Goal: Information Seeking & Learning: Understand process/instructions

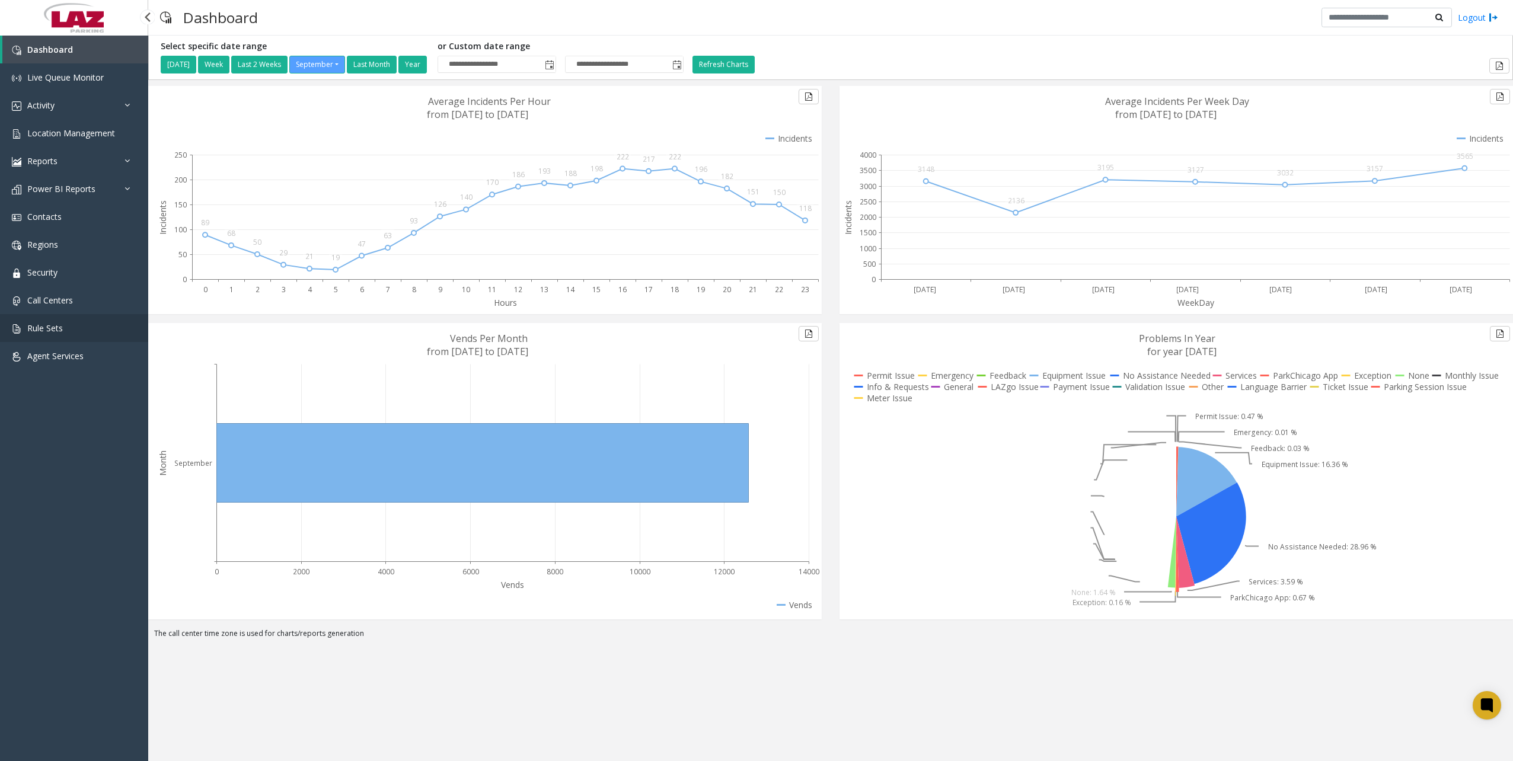
click at [78, 326] on link "Rule Sets" at bounding box center [74, 328] width 148 height 28
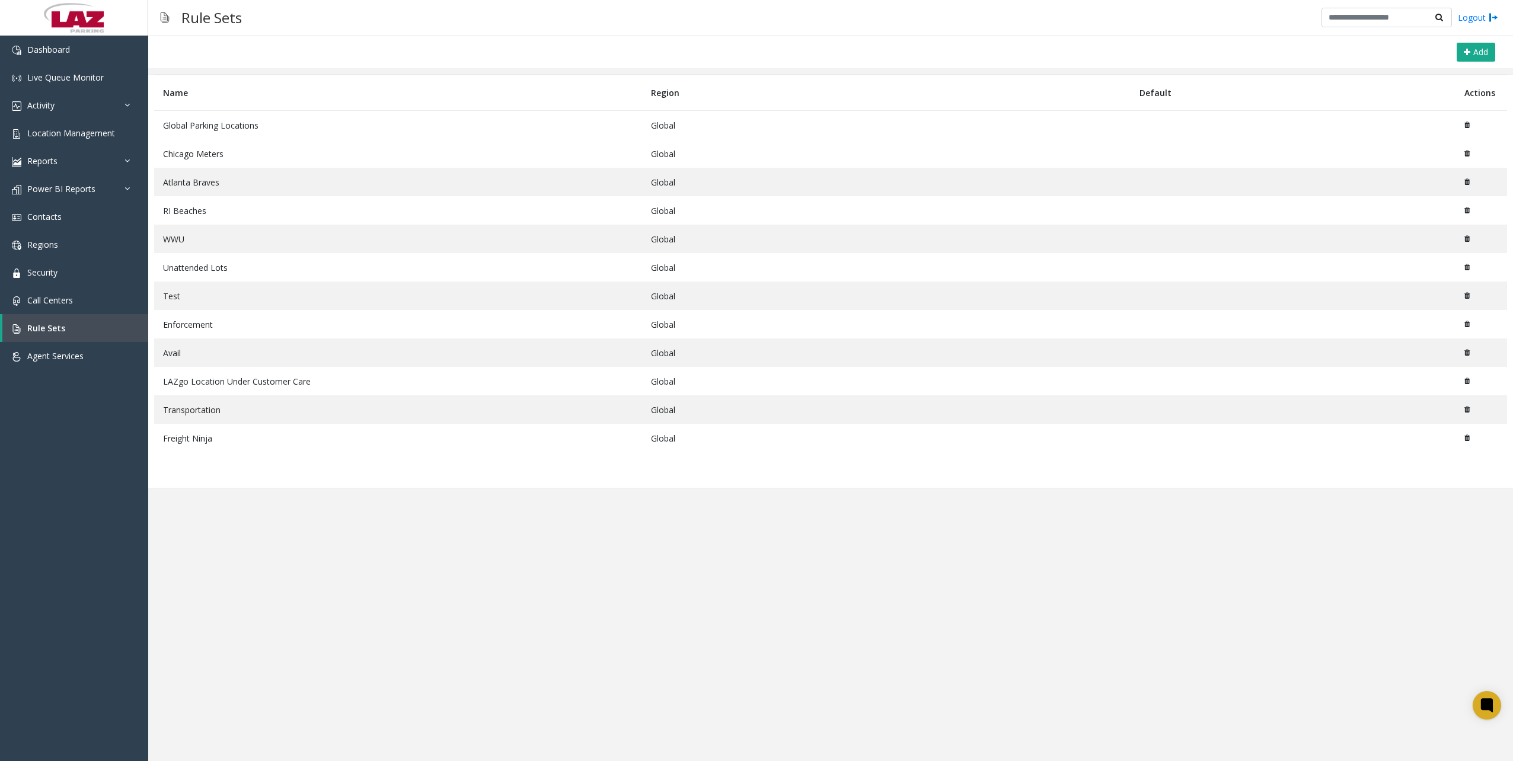
click at [200, 115] on td "Global Parking Locations" at bounding box center [398, 125] width 488 height 29
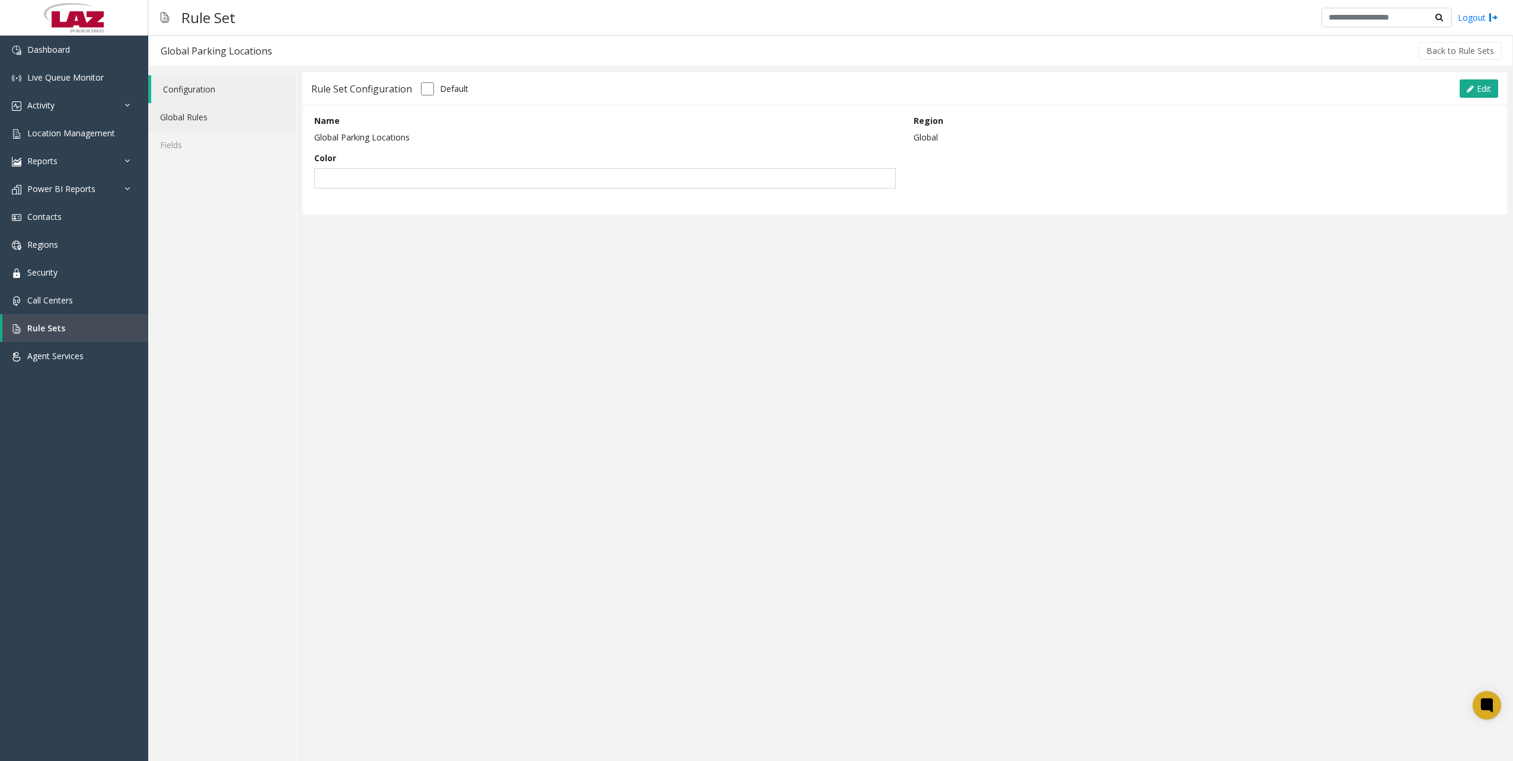
click at [200, 115] on link "Global Rules" at bounding box center [222, 117] width 148 height 28
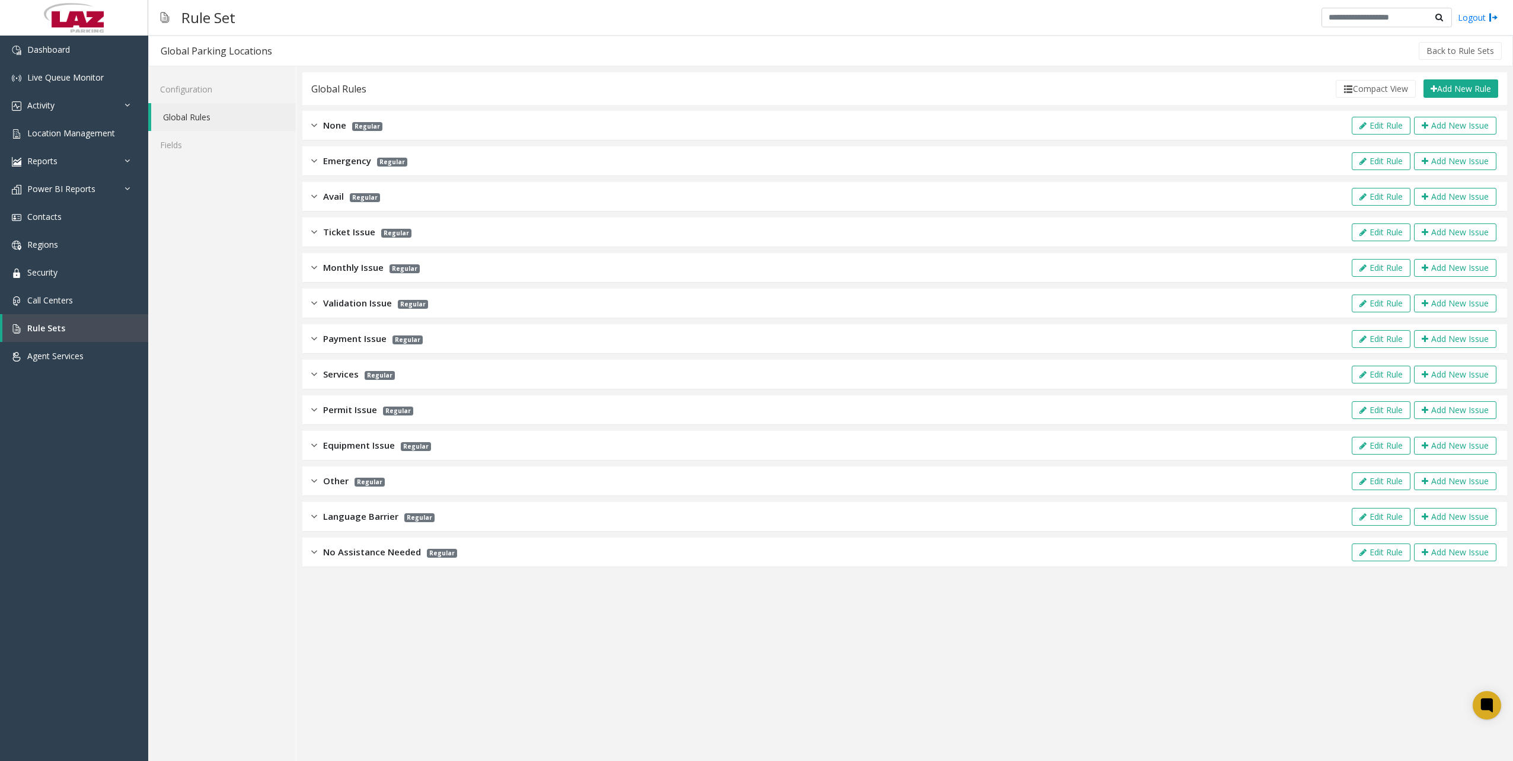
click at [325, 352] on div "Payment Issue Regular Edit Rule Add New Issue" at bounding box center [904, 339] width 1204 height 30
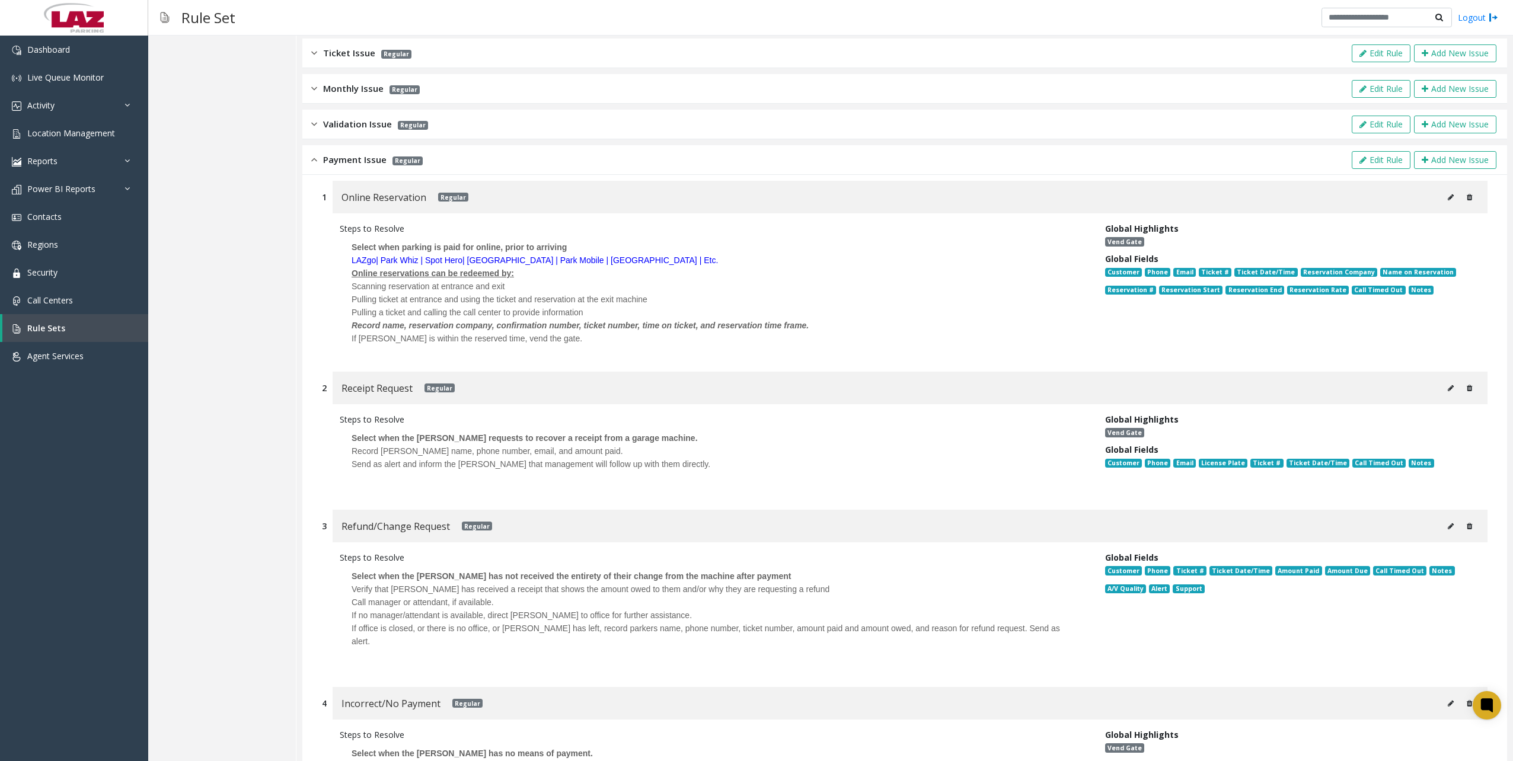
scroll to position [2, 0]
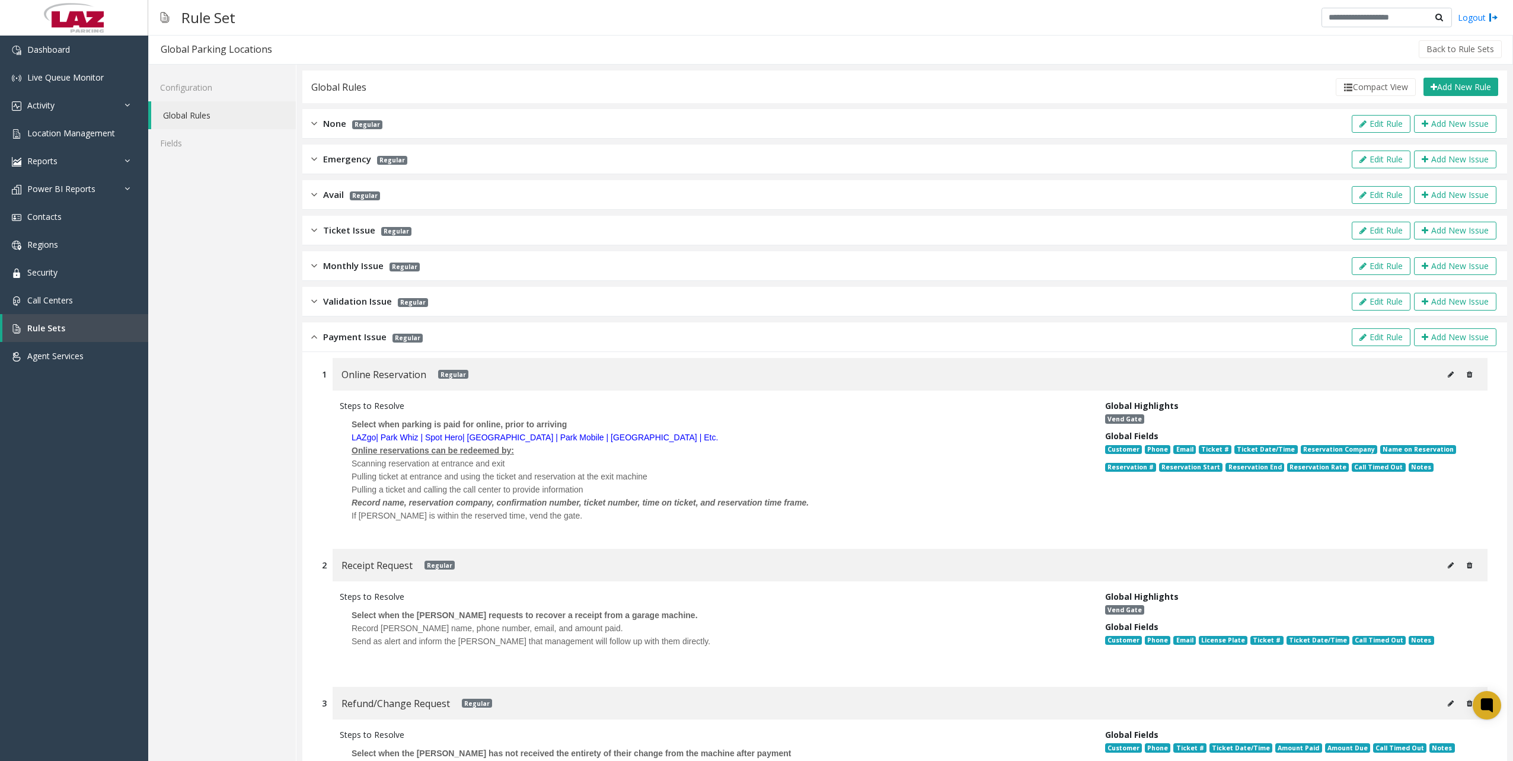
click at [315, 337] on img at bounding box center [314, 337] width 6 height 14
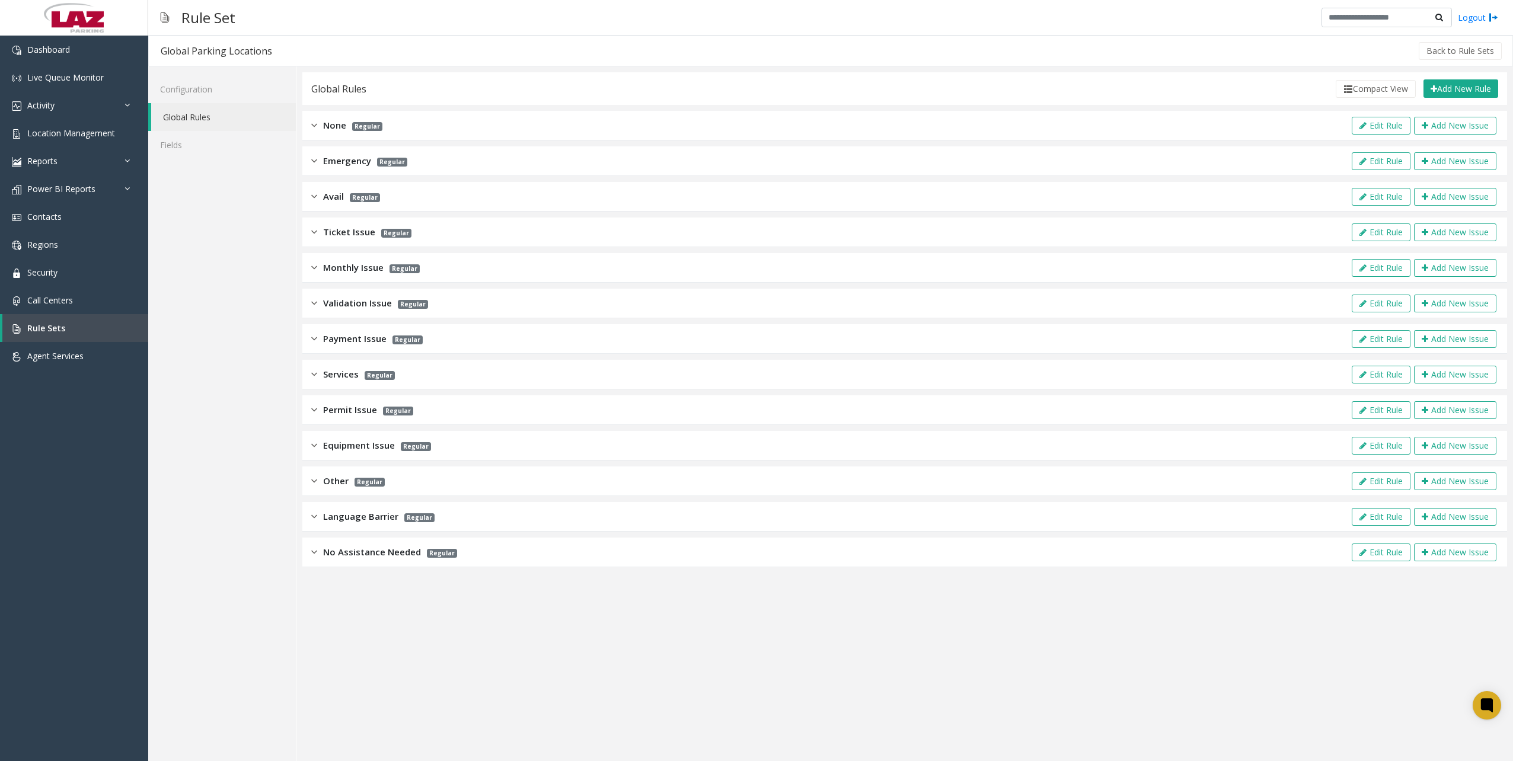
click at [318, 413] on div "Permit Issue Regular" at bounding box center [362, 410] width 102 height 14
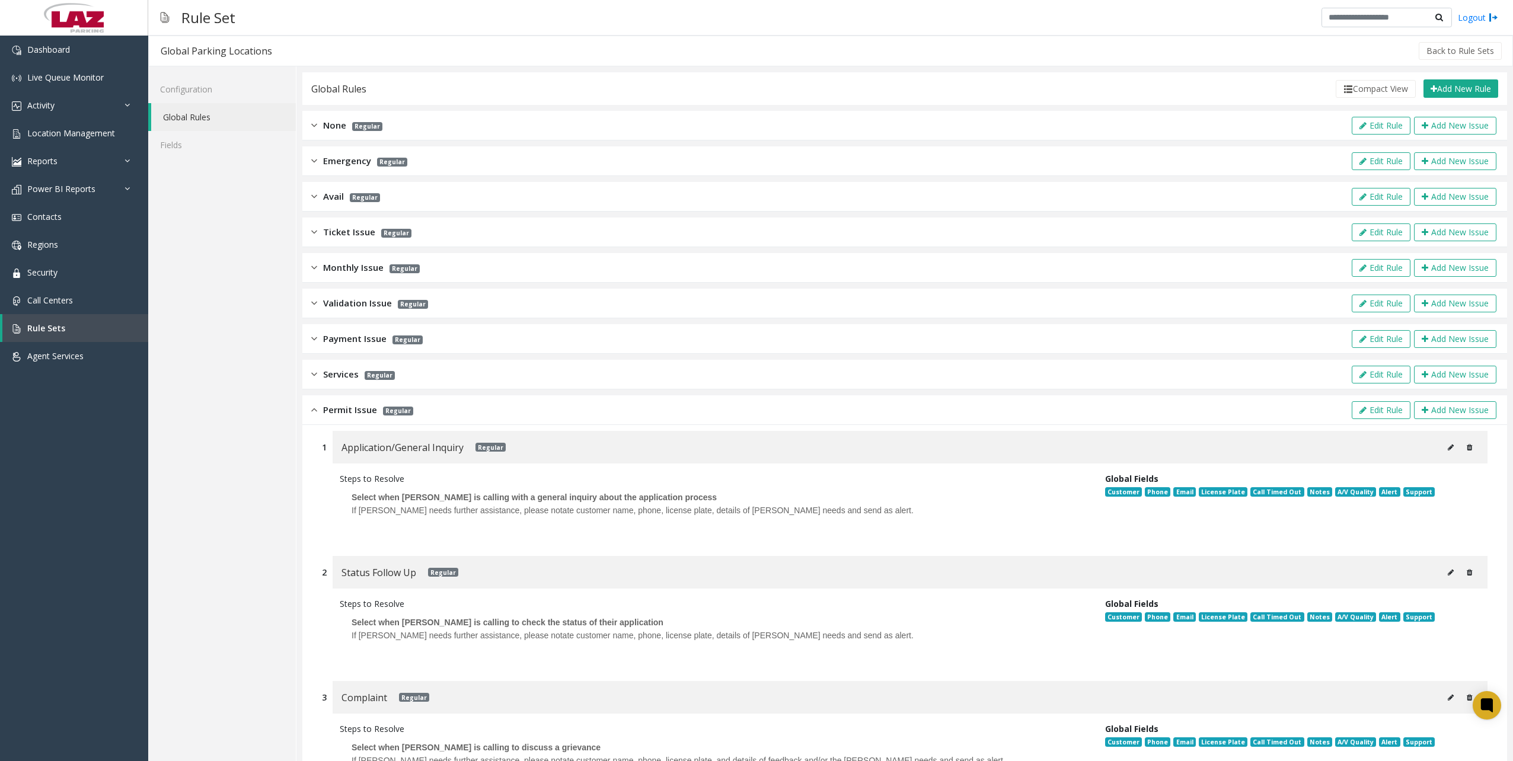
click at [318, 413] on div "Permit Issue Regular" at bounding box center [362, 410] width 102 height 14
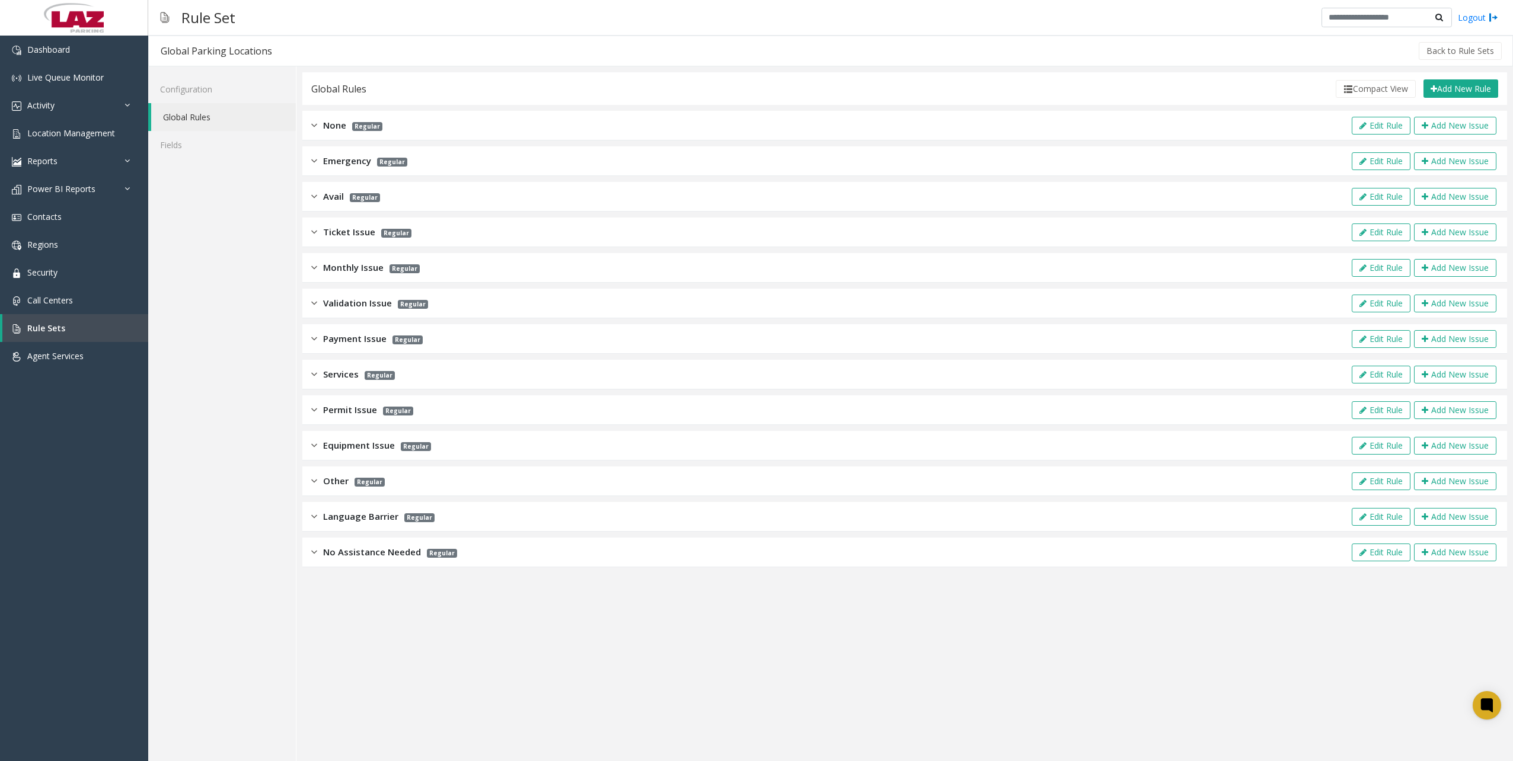
drag, startPoint x: 318, startPoint y: 413, endPoint x: 311, endPoint y: 448, distance: 35.7
click at [311, 448] on div "Equipment Issue Regular Edit Rule Add New Issue" at bounding box center [904, 446] width 1204 height 30
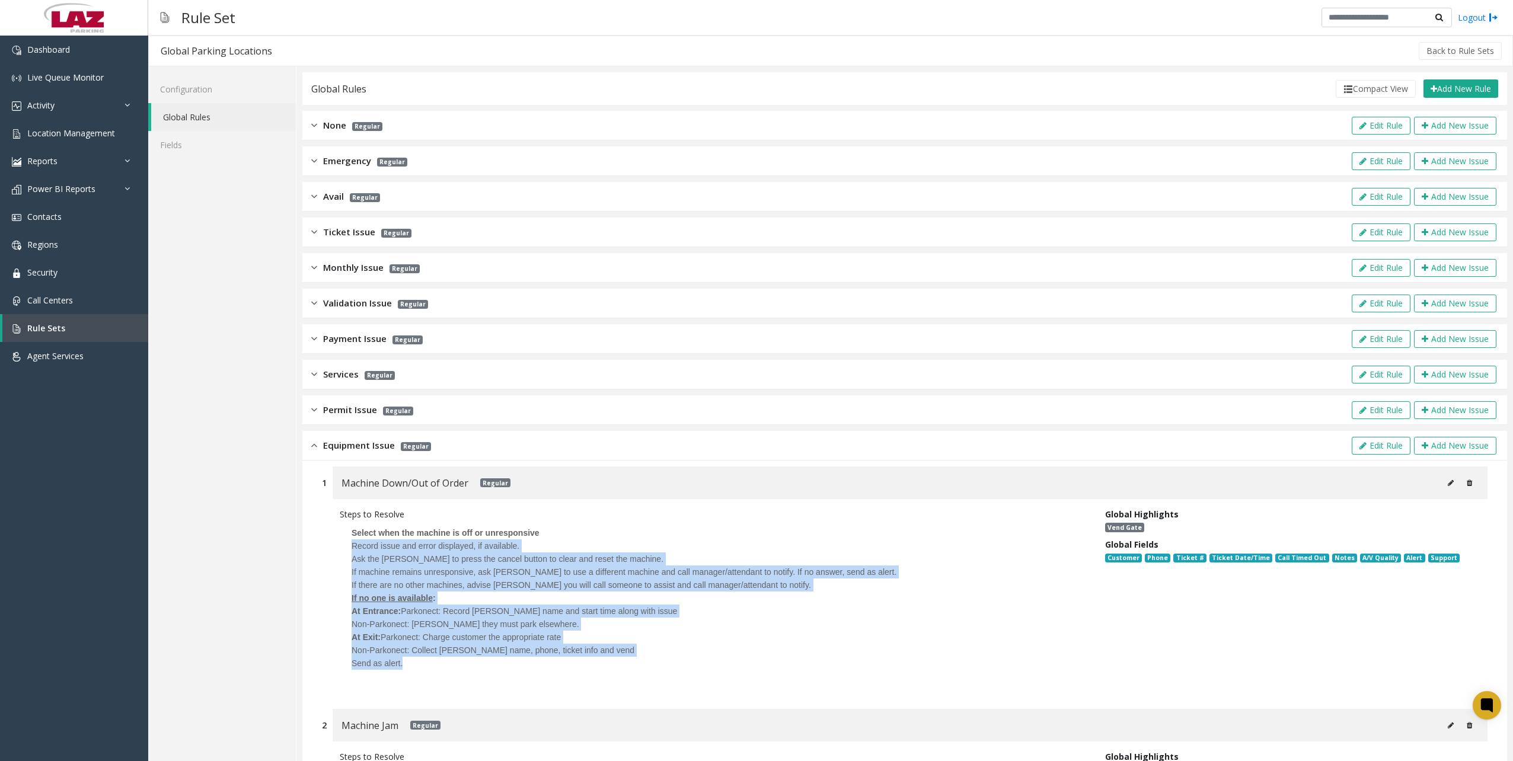
drag, startPoint x: 407, startPoint y: 657, endPoint x: 327, endPoint y: 539, distance: 142.2
click at [327, 539] on div "Steps to Resolve Select when the machine is off or unresponsive Record issue an…" at bounding box center [904, 598] width 1165 height 198
copy div "Record issue and error displayed, if available. Ask the [PERSON_NAME] to press …"
